Goal: Task Accomplishment & Management: Manage account settings

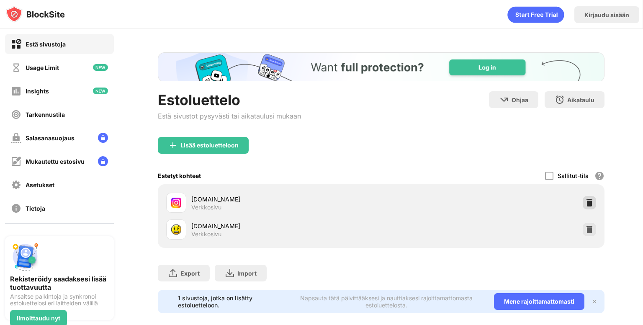
click at [586, 201] on img at bounding box center [590, 203] width 8 height 8
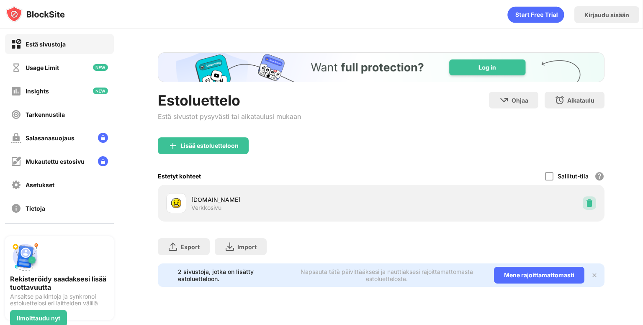
click at [586, 201] on img at bounding box center [590, 203] width 8 height 8
